Goal: Use online tool/utility: Utilize a website feature to perform a specific function

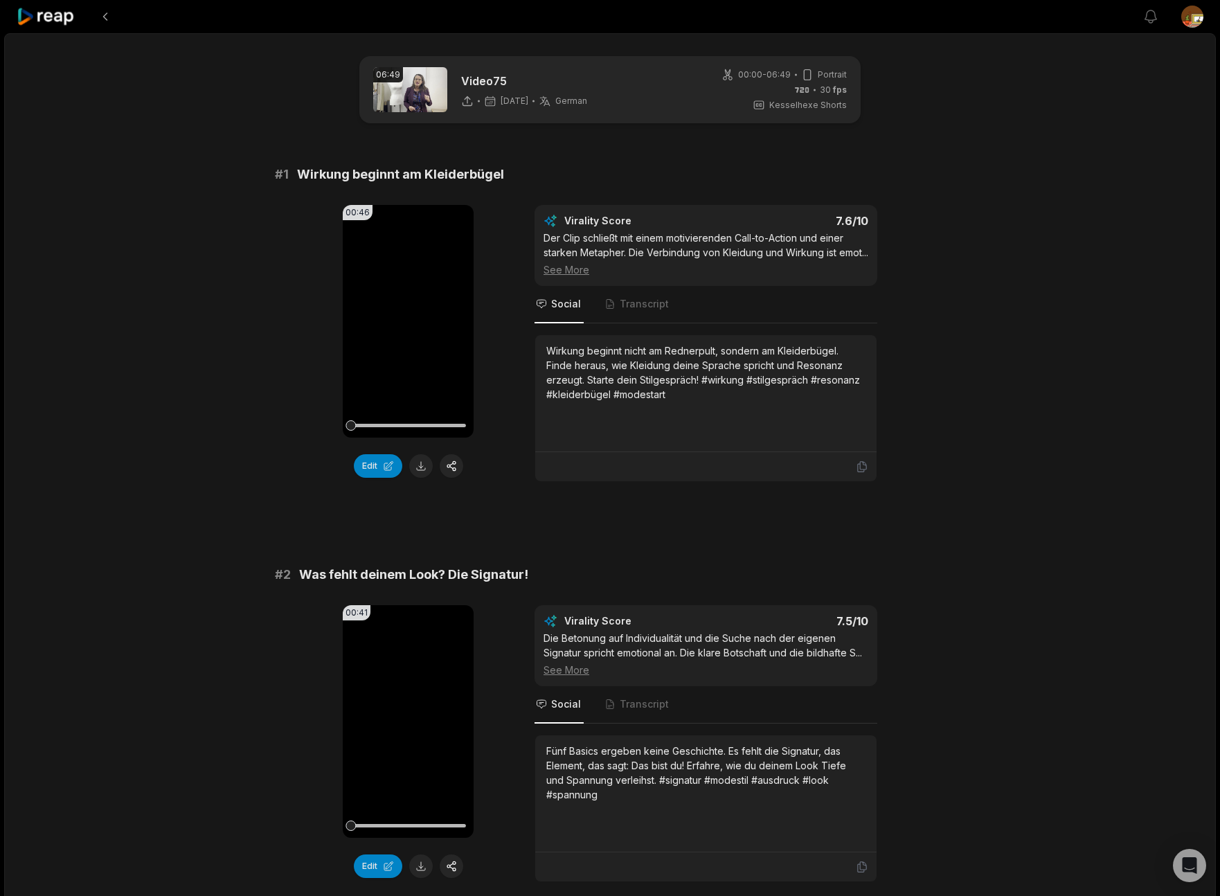
click at [39, 16] on icon at bounding box center [46, 17] width 59 height 19
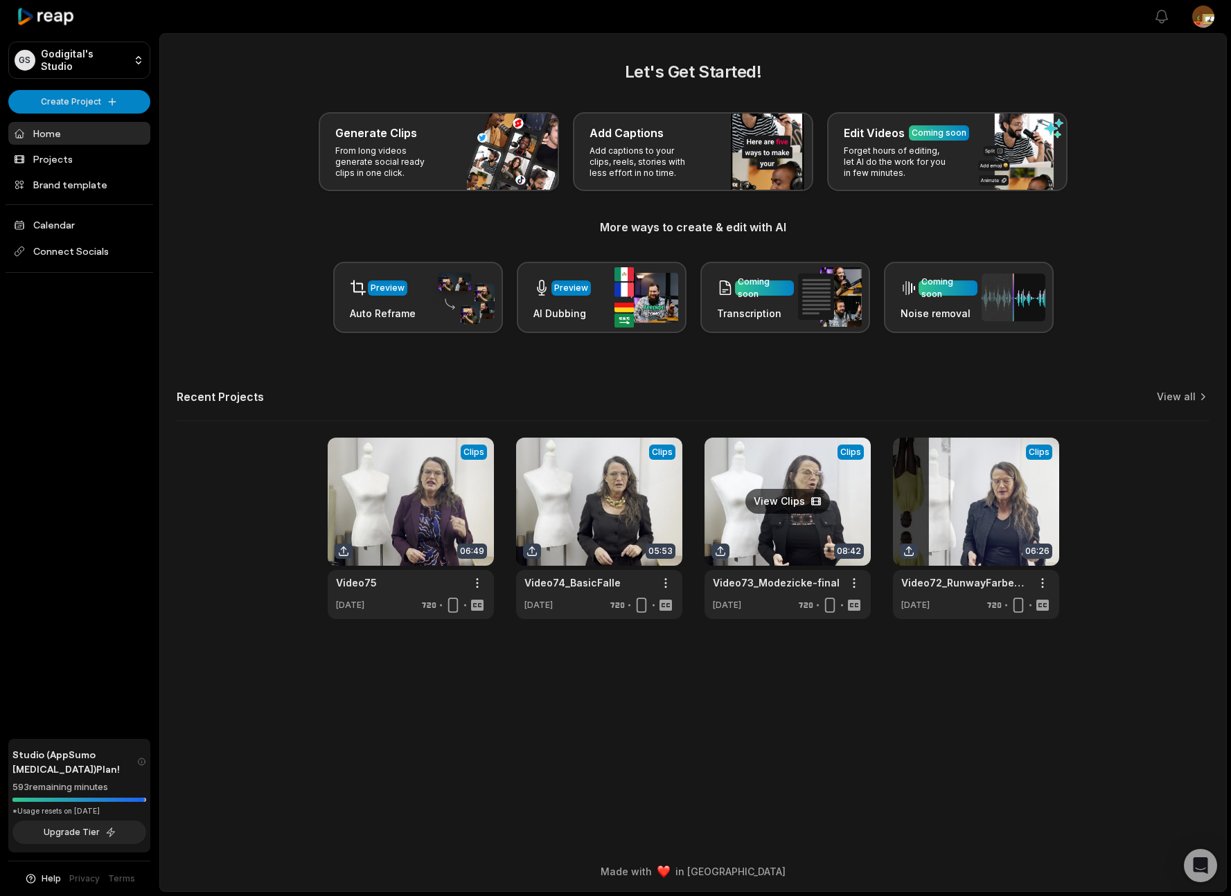
click at [784, 497] on link at bounding box center [787, 528] width 166 height 181
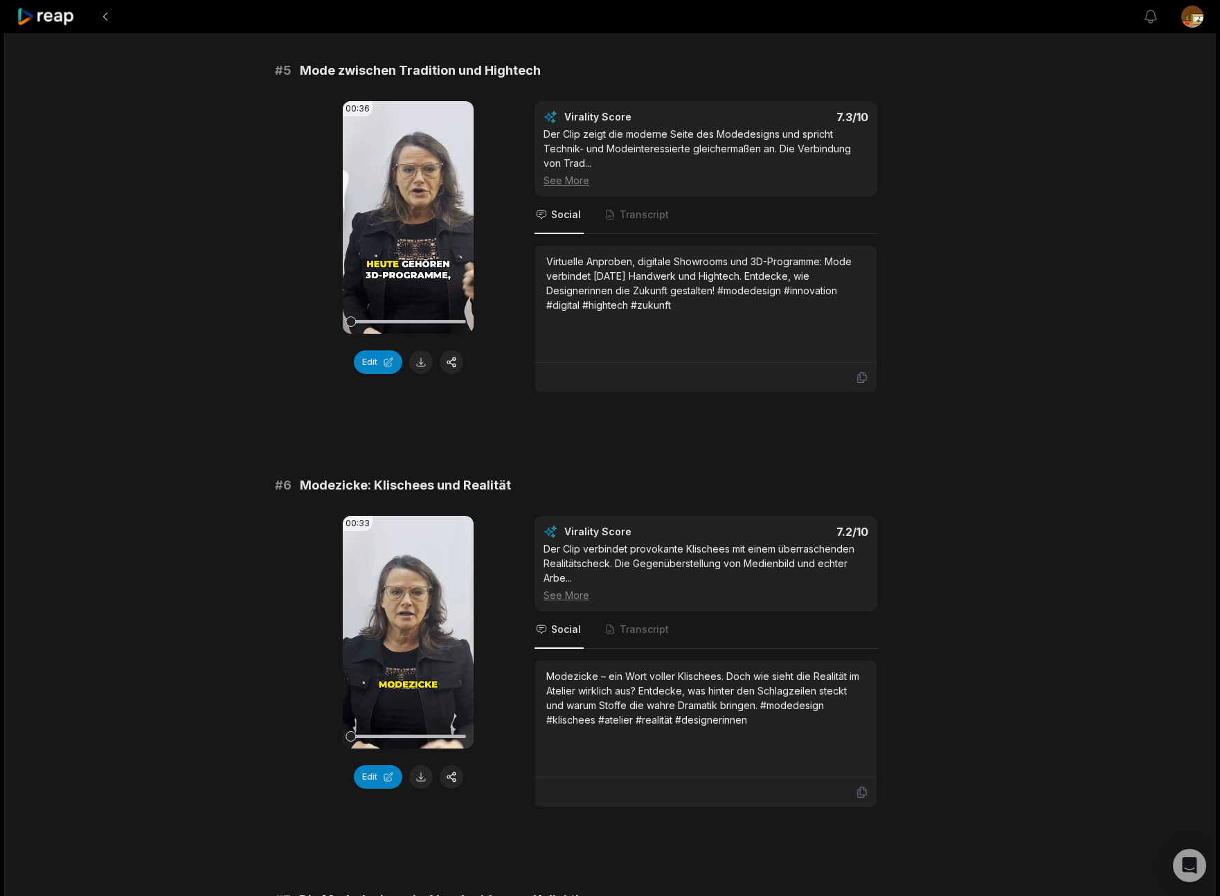
scroll to position [1755, 0]
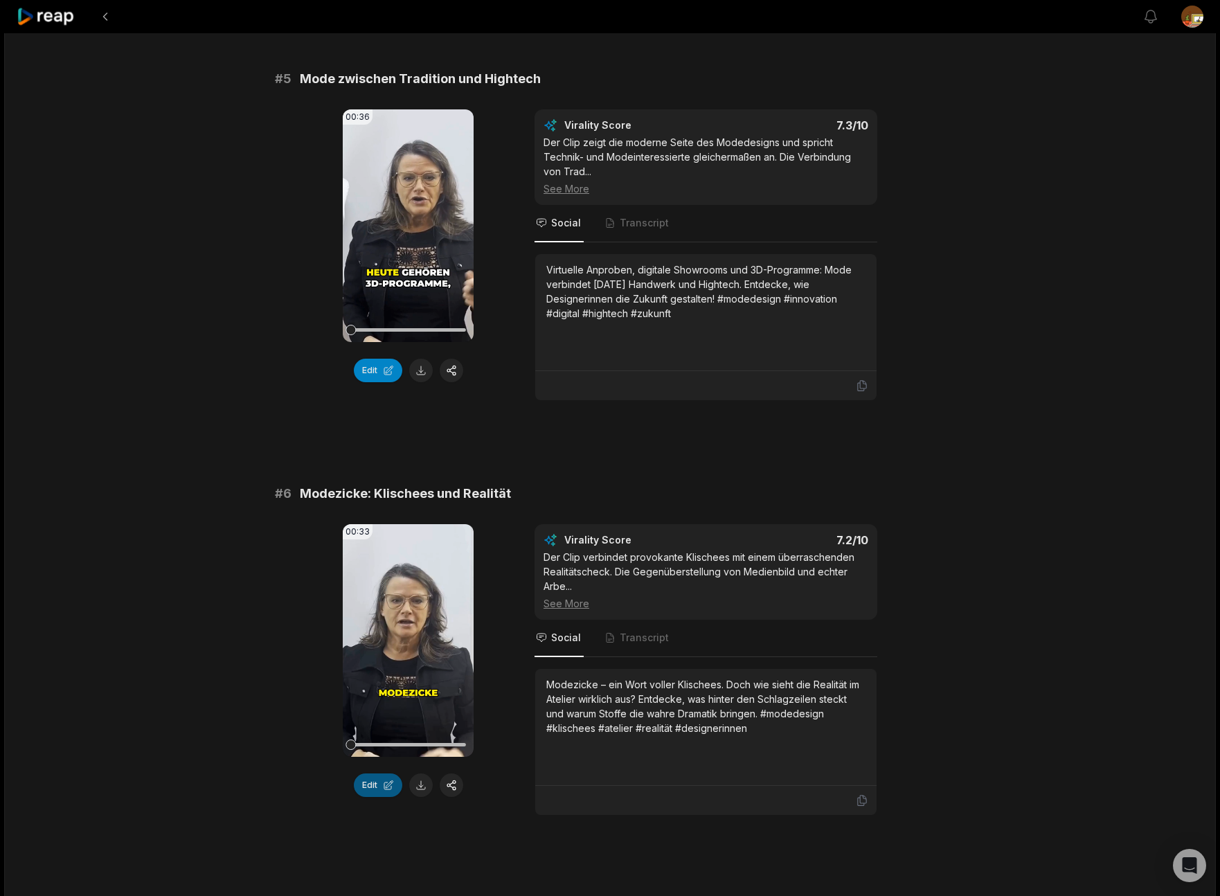
click at [377, 775] on button "Edit" at bounding box center [378, 786] width 48 height 24
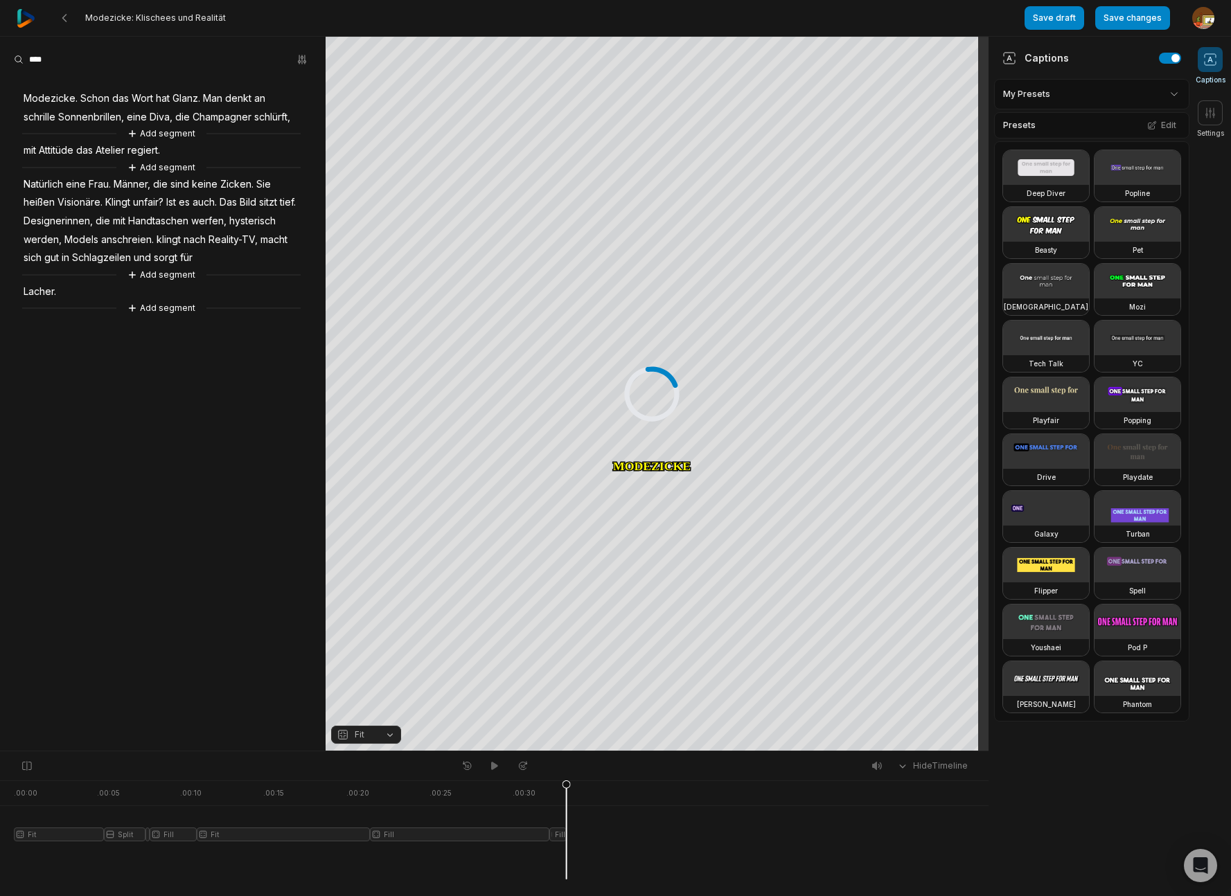
drag, startPoint x: 17, startPoint y: 98, endPoint x: 55, endPoint y: 292, distance: 197.5
click at [242, 256] on div "Modezicke. Schon das Wort hat Glanz. Man denkt an schrille Sonnenbrillen, eine …" at bounding box center [162, 195] width 325 height 242
